Goal: Task Accomplishment & Management: Use online tool/utility

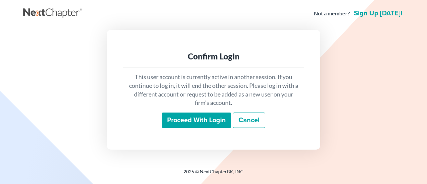
click at [207, 120] on input "Proceed with login" at bounding box center [196, 119] width 69 height 15
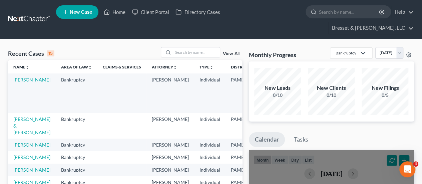
click at [19, 77] on link "[PERSON_NAME]" at bounding box center [31, 80] width 37 height 6
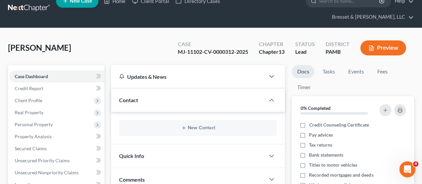
scroll to position [11, 0]
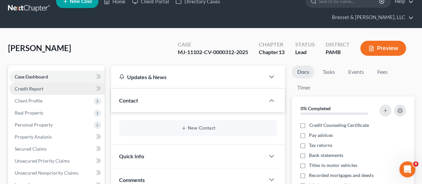
click at [31, 86] on span "Credit Report" at bounding box center [29, 89] width 29 height 6
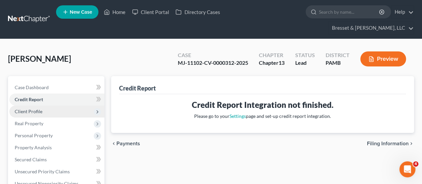
click at [39, 108] on span "Client Profile" at bounding box center [29, 111] width 28 height 6
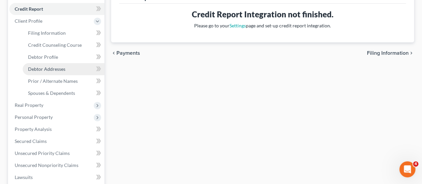
scroll to position [92, 0]
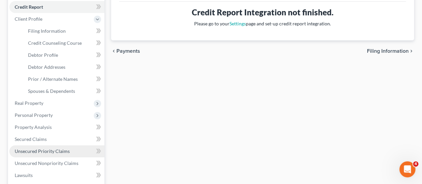
click at [54, 148] on span "Unsecured Priority Claims" at bounding box center [42, 151] width 55 height 6
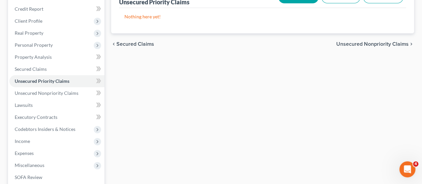
scroll to position [91, 0]
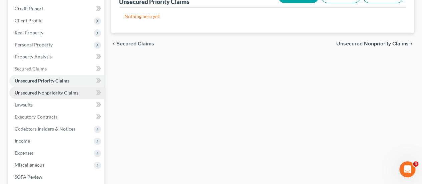
click at [38, 87] on link "Unsecured Nonpriority Claims" at bounding box center [56, 93] width 95 height 12
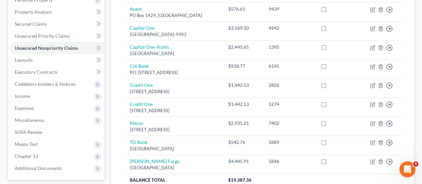
scroll to position [184, 0]
